Goal: Check status: Check status

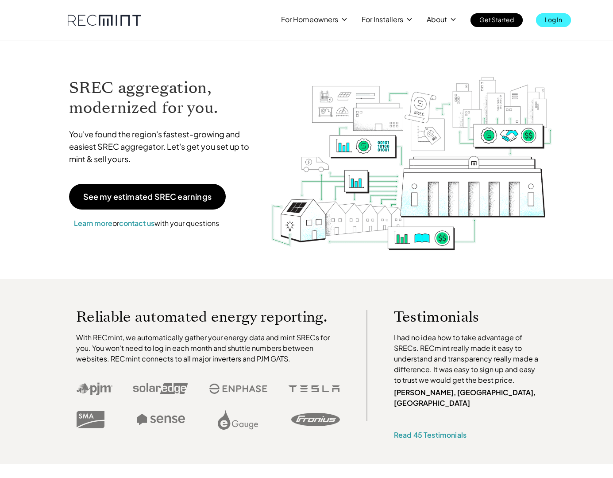
click at [555, 21] on p "Log In" at bounding box center [553, 19] width 17 height 12
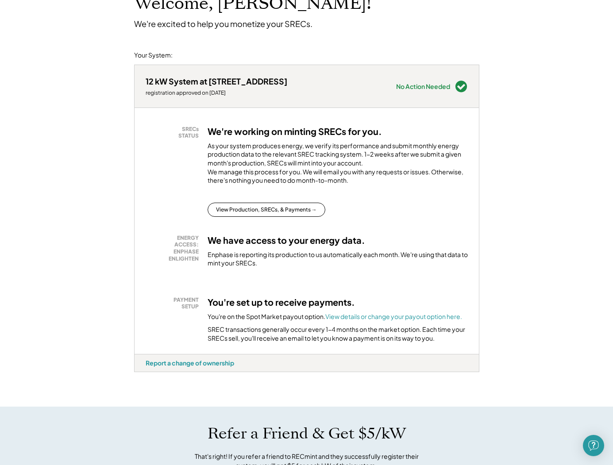
scroll to position [78, 0]
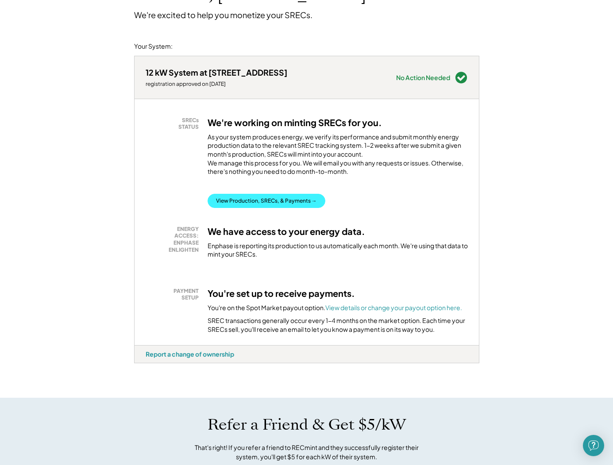
click at [288, 208] on button "View Production, SRECs, & Payments →" at bounding box center [267, 201] width 118 height 14
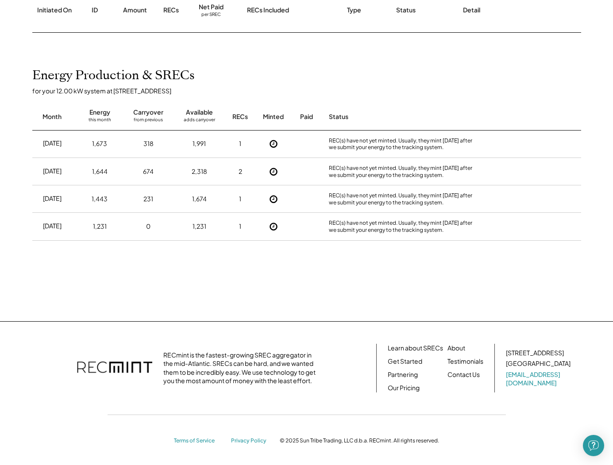
scroll to position [153, 0]
click at [275, 144] on icon at bounding box center [273, 144] width 9 height 9
click at [275, 143] on icon at bounding box center [273, 144] width 9 height 9
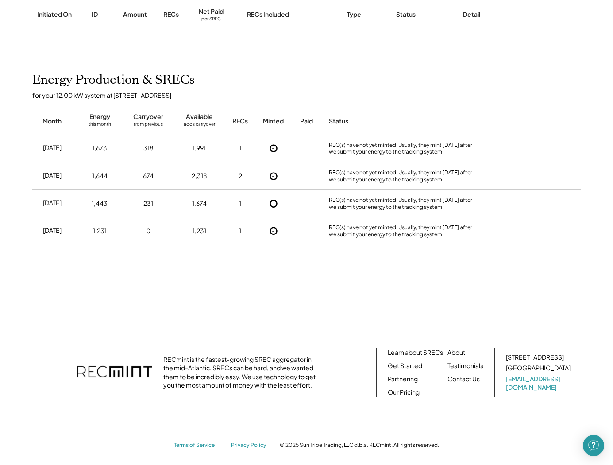
scroll to position [148, 0]
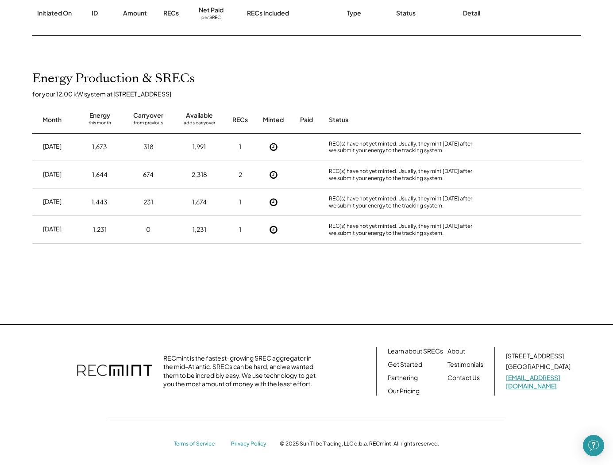
click at [536, 383] on link "[EMAIL_ADDRESS][DOMAIN_NAME]" at bounding box center [539, 382] width 66 height 17
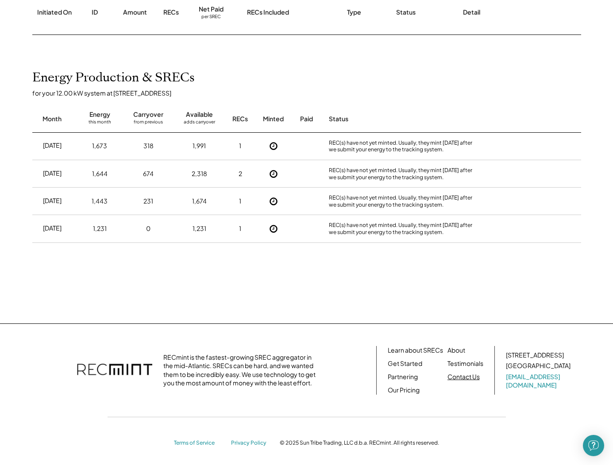
click at [456, 377] on link "Contact Us" at bounding box center [464, 377] width 32 height 9
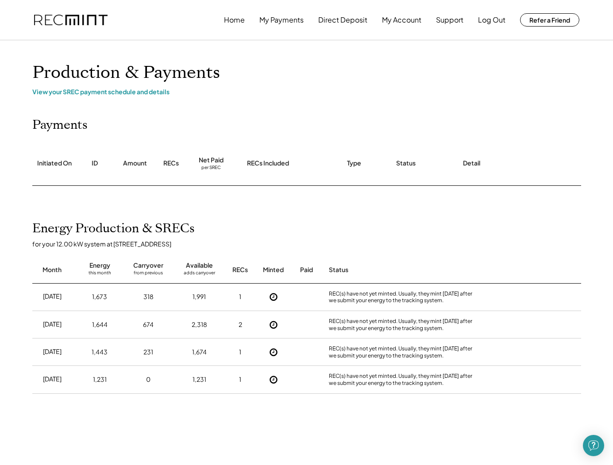
scroll to position [0, 0]
click at [157, 92] on div "View your SREC payment schedule and details" at bounding box center [306, 92] width 549 height 8
click at [415, 18] on button "My Account" at bounding box center [401, 20] width 39 height 18
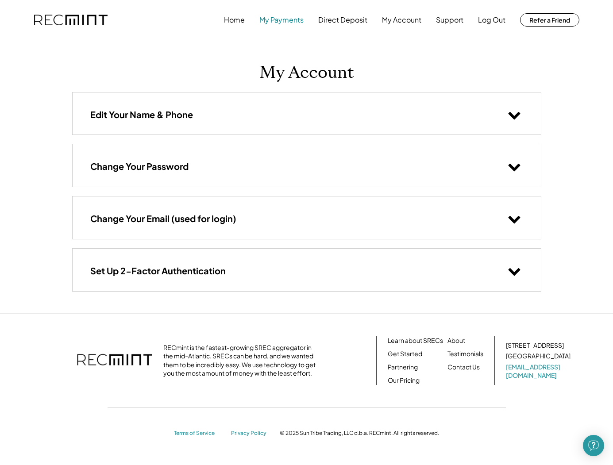
click at [280, 19] on button "My Payments" at bounding box center [282, 20] width 44 height 18
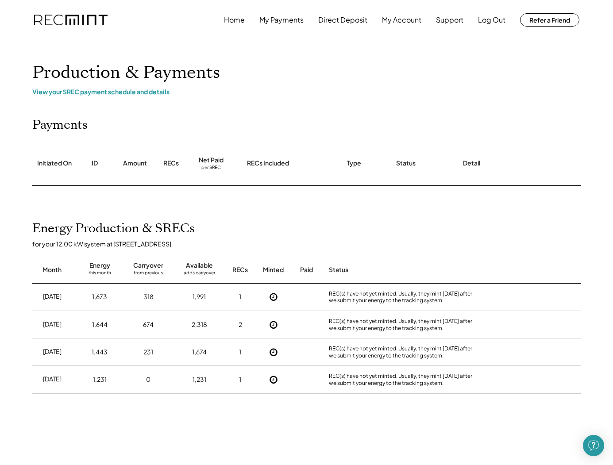
click at [136, 90] on div "View your SREC payment schedule and details" at bounding box center [306, 92] width 549 height 8
